Goal: Task Accomplishment & Management: Manage account settings

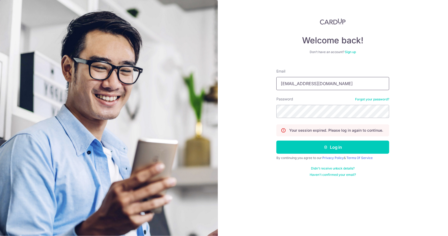
click at [348, 84] on input "[EMAIL_ADDRESS][DOMAIN_NAME]" at bounding box center [332, 83] width 113 height 13
type input "[EMAIL_ADDRESS][DOMAIN_NAME]"
click at [340, 146] on button "Log in" at bounding box center [332, 146] width 113 height 13
